Goal: Task Accomplishment & Management: Complete application form

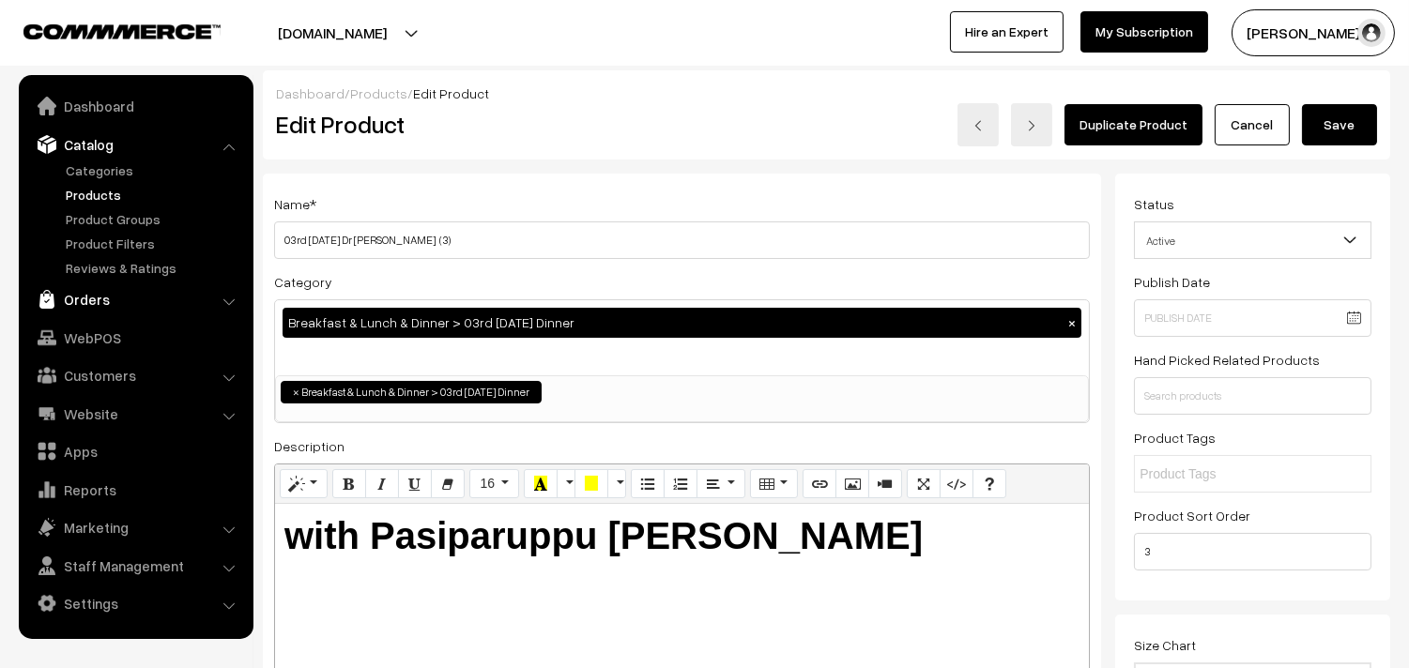
click at [99, 295] on link "Orders" at bounding box center [134, 299] width 223 height 34
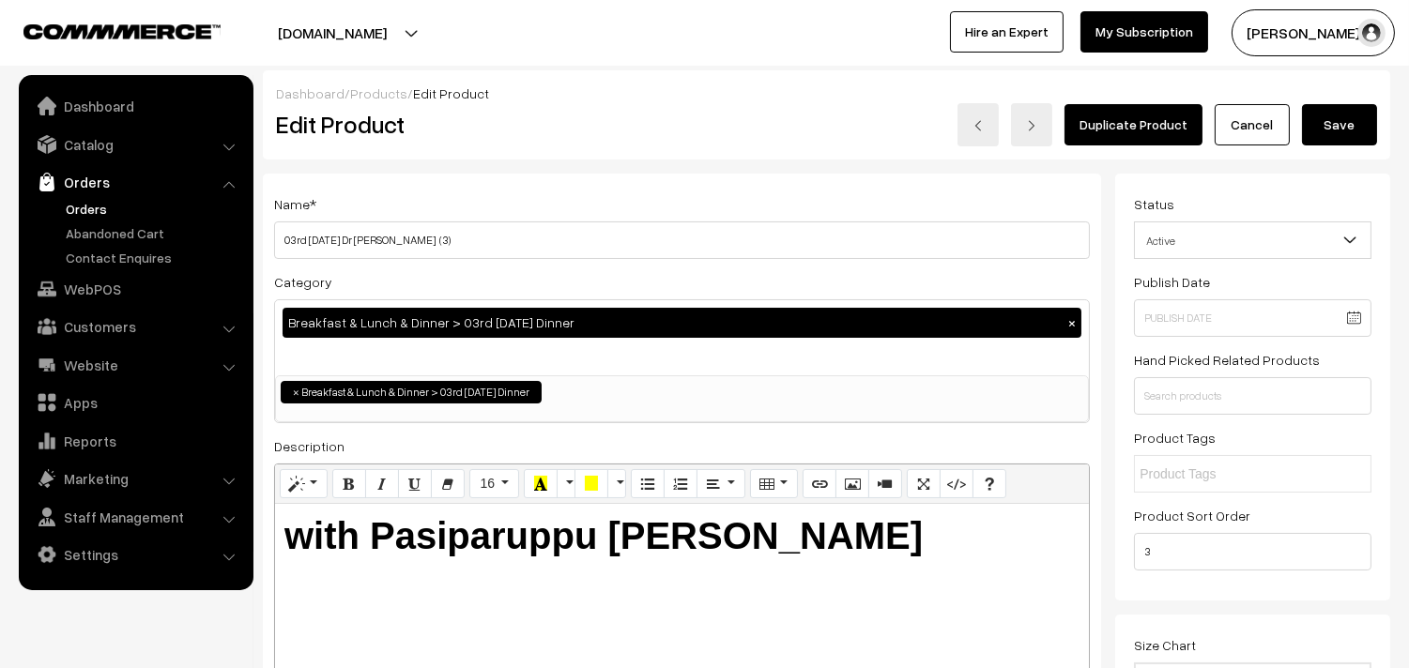
click at [89, 203] on link "Orders" at bounding box center [154, 209] width 186 height 20
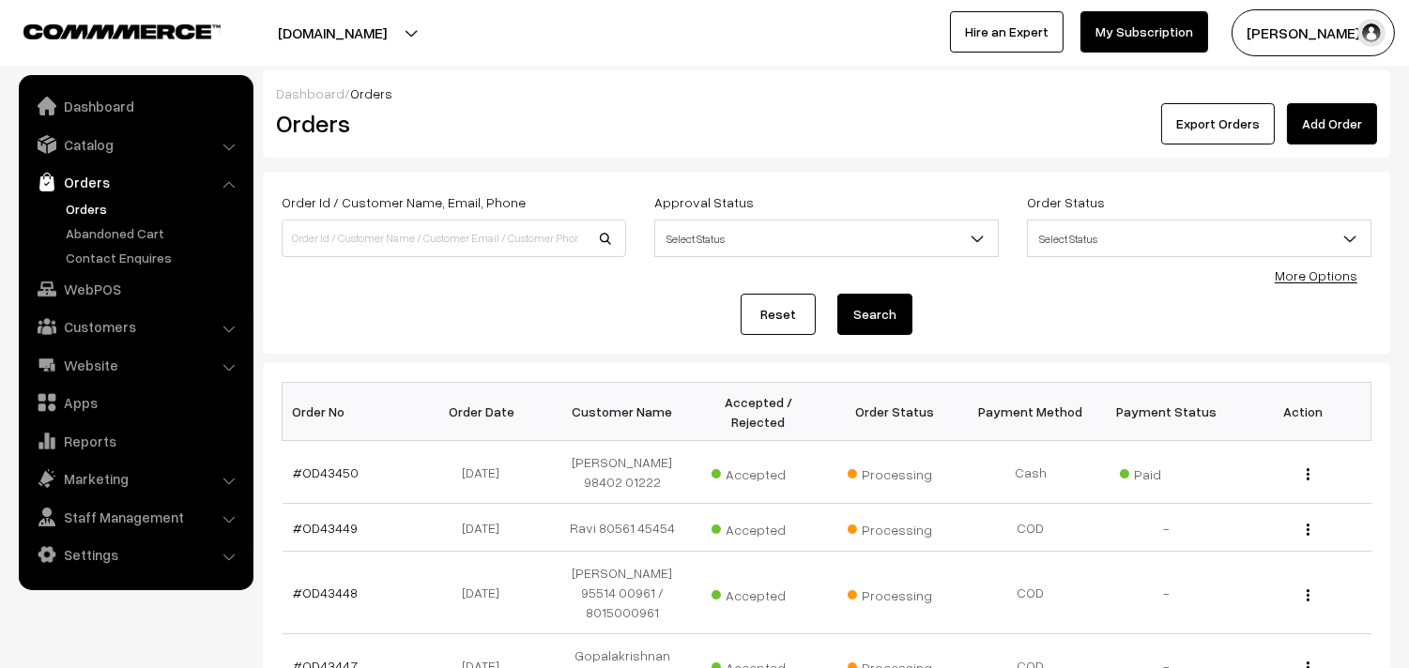
click at [73, 201] on link "Orders" at bounding box center [154, 209] width 186 height 20
click at [86, 182] on link "Orders" at bounding box center [134, 182] width 223 height 34
click at [86, 199] on link "Orders" at bounding box center [154, 209] width 186 height 20
click at [62, 199] on link "Orders" at bounding box center [154, 209] width 186 height 20
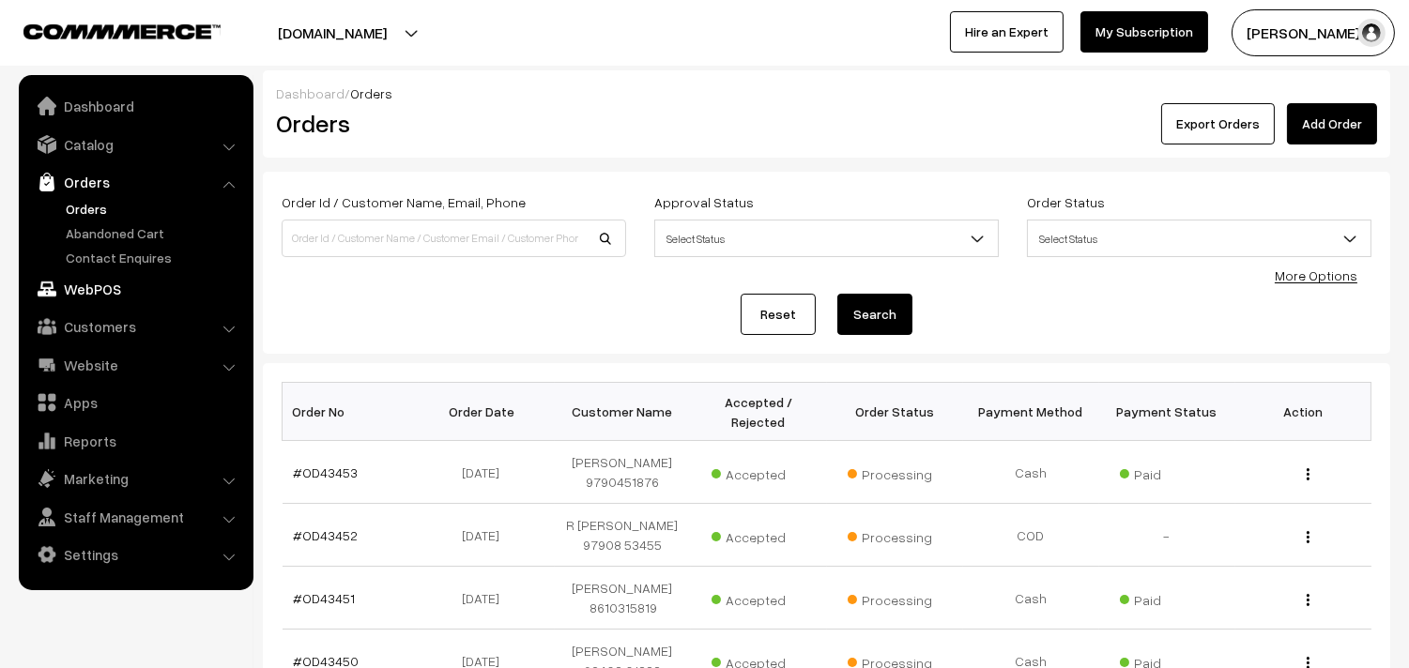
click at [75, 289] on link "WebPOS" at bounding box center [134, 289] width 223 height 34
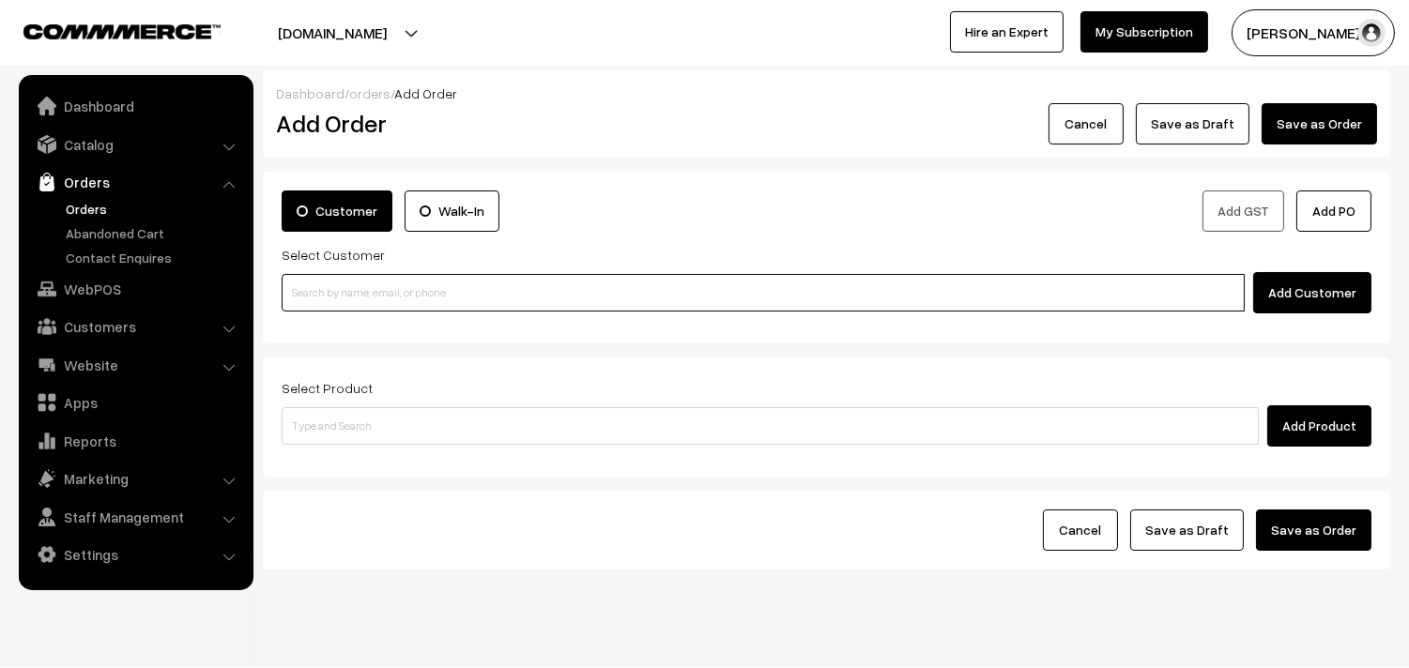
click at [358, 306] on input at bounding box center [763, 293] width 963 height 38
paste input "9940560035"
click at [320, 287] on input "9940560035" at bounding box center [763, 293] width 963 height 38
type input "99405 60035"
